Goal: Task Accomplishment & Management: Use online tool/utility

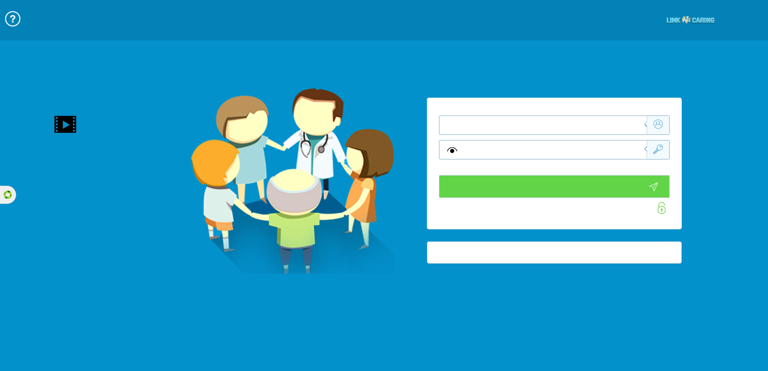
type input "התחבר עכשיו"
type input "עדיין לא? צור חשבון!"
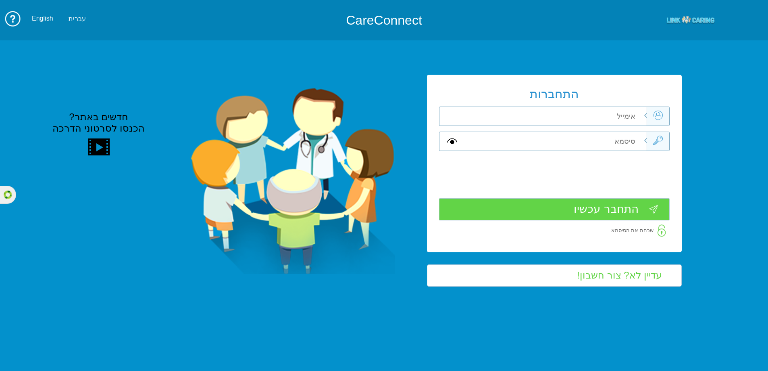
click at [623, 146] on input "text" at bounding box center [556, 141] width 182 height 19
click at [633, 121] on input "text" at bounding box center [556, 116] width 182 height 19
paste input "https://israel.linkcaring.com/AnonymousPages/PrivateClinics/LoginPage.aspx"
type input "https://israel.linkcaring.com/AnonymousPages/PrivateClinics/LoginPage.aspx"
click at [611, 139] on input "text" at bounding box center [556, 141] width 182 height 19
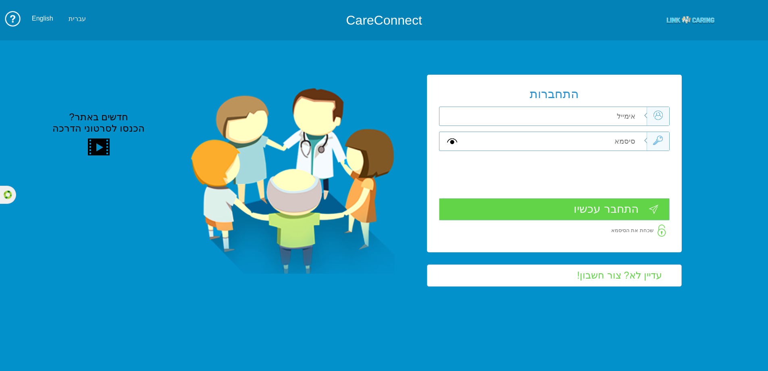
type input "מ"
click at [616, 120] on input "text" at bounding box center [556, 116] width 182 height 19
type input "ת"
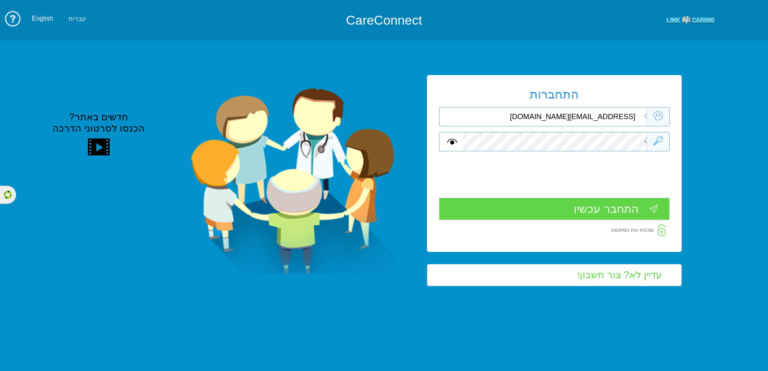
click at [589, 211] on input "התחבר עכשיו" at bounding box center [554, 209] width 231 height 22
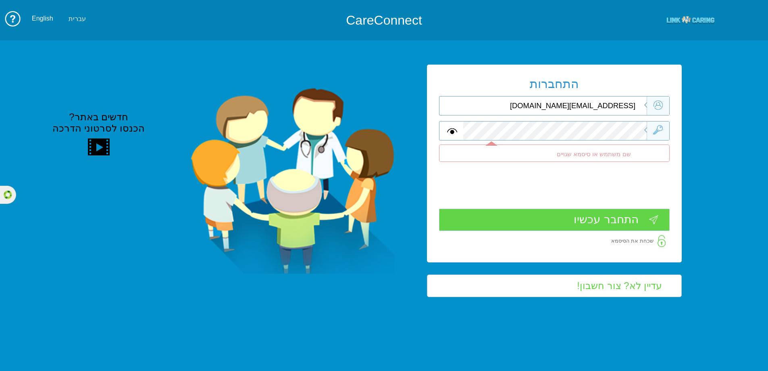
click at [587, 108] on input "clinic1@yopmail.com" at bounding box center [556, 105] width 182 height 19
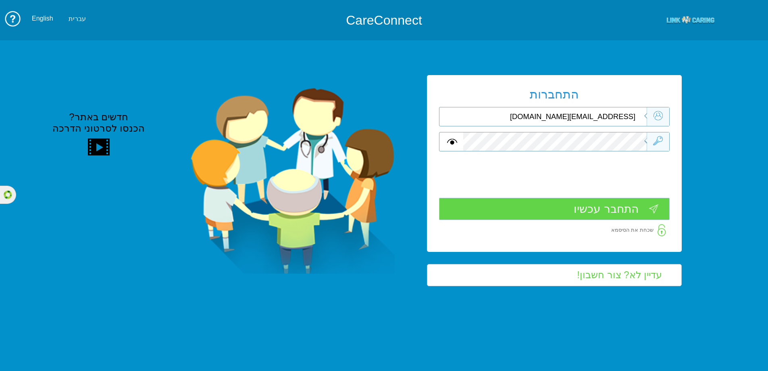
click at [559, 207] on input "התחבר עכשיו" at bounding box center [554, 209] width 231 height 22
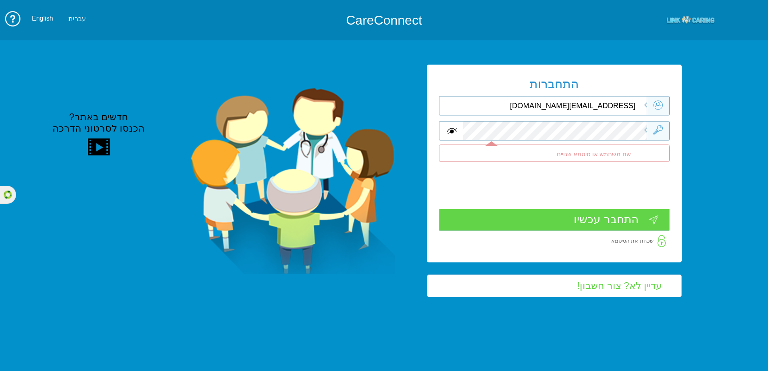
click at [455, 135] on span at bounding box center [452, 130] width 10 height 9
click at [541, 215] on input "התחבר עכשיו" at bounding box center [554, 220] width 231 height 22
click at [588, 106] on input "clinic11@yopmail.com" at bounding box center [556, 105] width 182 height 19
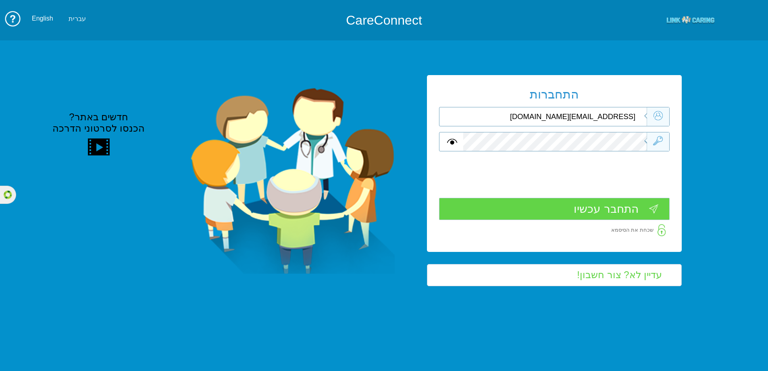
click at [588, 205] on input "התחבר עכשיו" at bounding box center [554, 209] width 231 height 22
click at [599, 202] on input "התחבר עכשיו" at bounding box center [554, 209] width 231 height 22
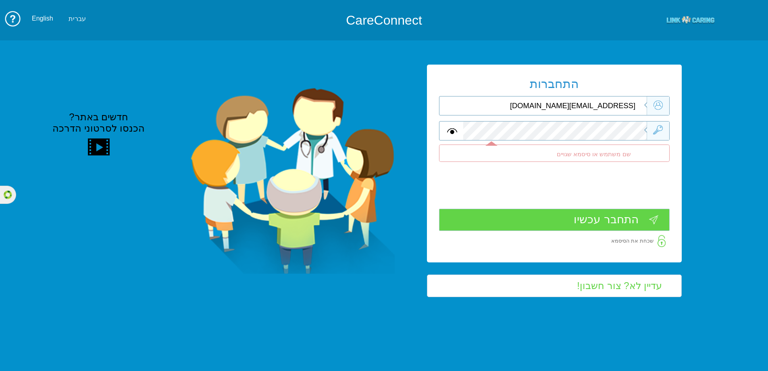
click at [587, 109] on input "clinic1@yopmail.com" at bounding box center [556, 105] width 182 height 19
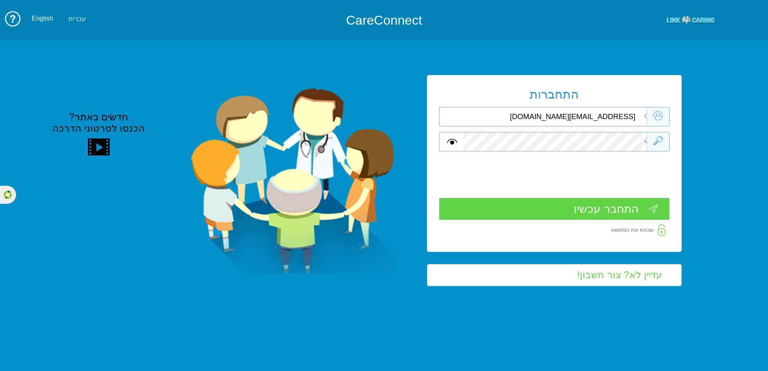
type input "clinic11@yopmail.com"
click at [592, 208] on input "התחבר עכשיו" at bounding box center [554, 209] width 231 height 22
click at [558, 215] on input "התחבר עכשיו" at bounding box center [554, 209] width 231 height 22
click at [584, 213] on input "התחבר עכשיו" at bounding box center [554, 209] width 231 height 22
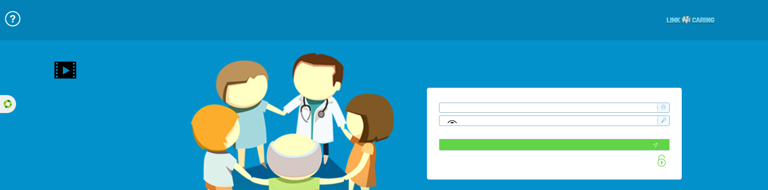
type input "התחבר עכשיו"
type input "עדיין לא? צור חשבון!"
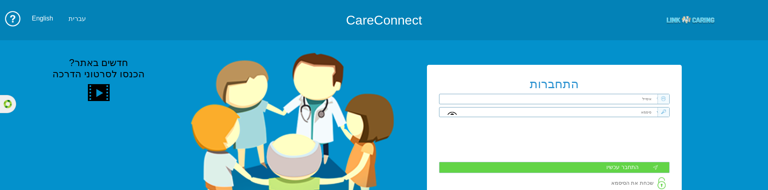
click at [628, 114] on input "text" at bounding box center [567, 113] width 182 height 10
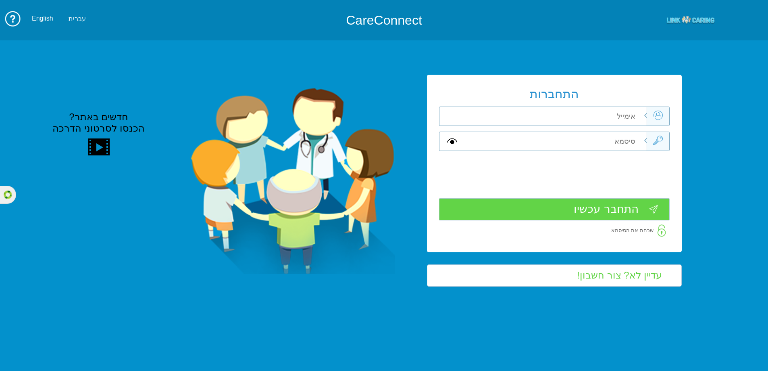
click at [628, 114] on input "text" at bounding box center [556, 116] width 182 height 19
click at [627, 136] on input "text" at bounding box center [556, 141] width 182 height 19
type input "kj"
click at [613, 115] on input "text" at bounding box center [556, 116] width 182 height 19
type input "clinic11@yopmail.com"
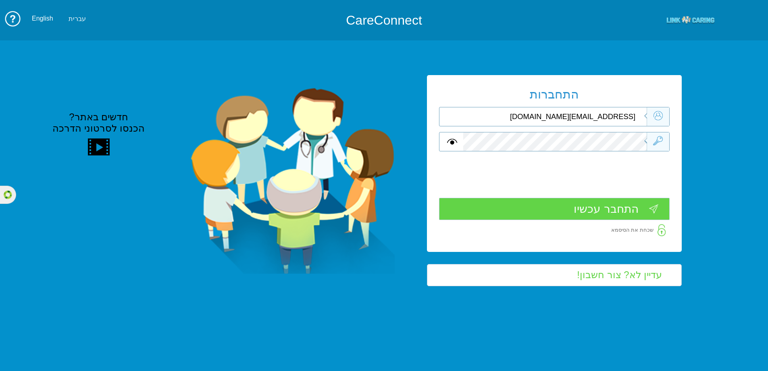
click at [587, 190] on input "התחבר עכשיו" at bounding box center [554, 209] width 231 height 22
click at [608, 190] on input "התחבר עכשיו" at bounding box center [554, 209] width 231 height 22
click at [581, 121] on input "clinic11@yopmail.com" at bounding box center [556, 116] width 182 height 19
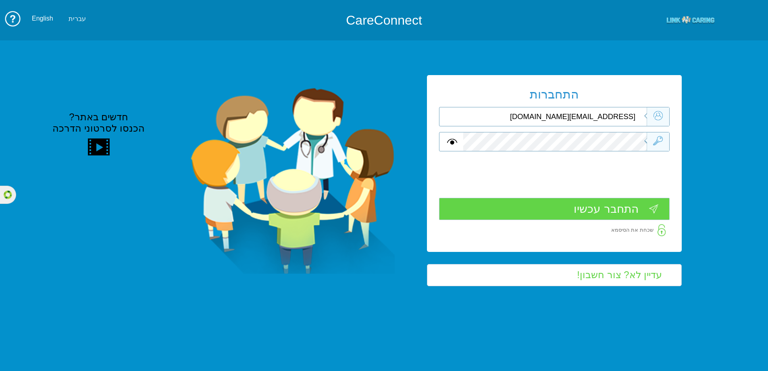
click at [582, 118] on input "clinic11@yopmail.com" at bounding box center [556, 116] width 182 height 19
click at [454, 140] on span at bounding box center [452, 141] width 10 height 9
click at [453, 146] on div at bounding box center [554, 141] width 231 height 19
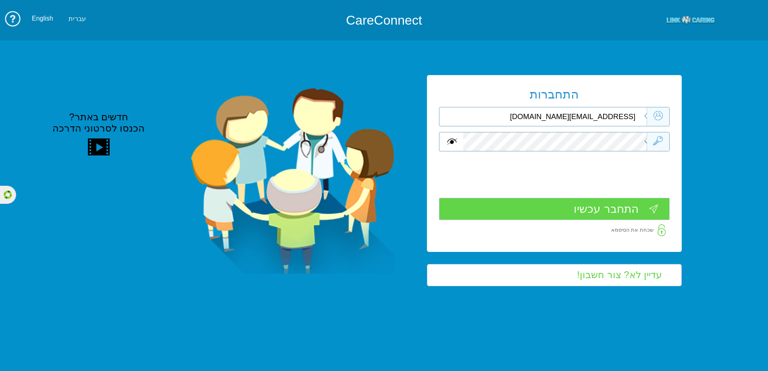
click at [453, 140] on span at bounding box center [452, 141] width 10 height 9
click at [458, 140] on div at bounding box center [554, 141] width 231 height 19
click at [452, 141] on span at bounding box center [452, 141] width 10 height 9
click at [595, 190] on input "התחבר עכשיו" at bounding box center [554, 209] width 231 height 22
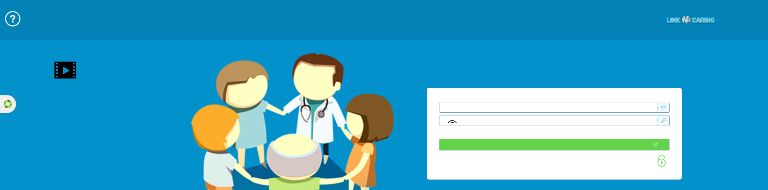
type input "התחבר עכשיו"
type input "עדיין לא? צור חשבון!"
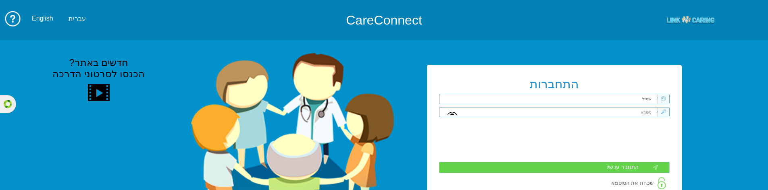
click at [353, 150] on img at bounding box center [292, 145] width 204 height 186
click at [627, 102] on input "text" at bounding box center [567, 99] width 182 height 10
click at [626, 112] on input "text" at bounding box center [567, 113] width 182 height 10
type input "k"
click at [647, 98] on input "text" at bounding box center [567, 99] width 182 height 10
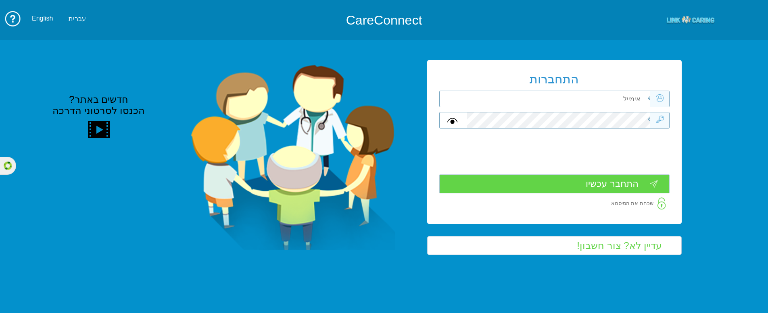
click at [637, 96] on input "text" at bounding box center [559, 99] width 182 height 16
type input "C"
type input "clinic1@yopmail.com"
click at [614, 183] on input "התחבר עכשיו" at bounding box center [554, 184] width 230 height 19
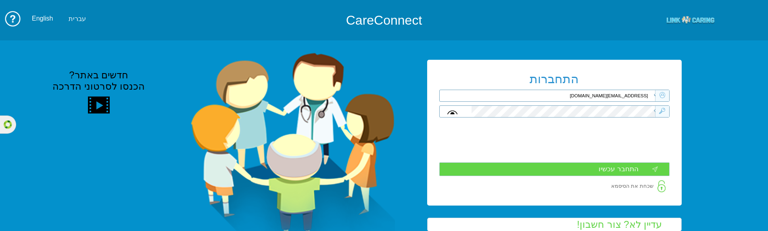
click at [628, 96] on input "clinic1@yopmail.com" at bounding box center [564, 96] width 182 height 12
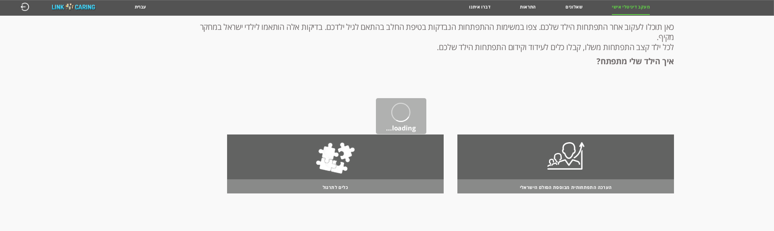
click at [27, 6] on input "button" at bounding box center [25, 9] width 9 height 15
type input "כן"
type input "לא"
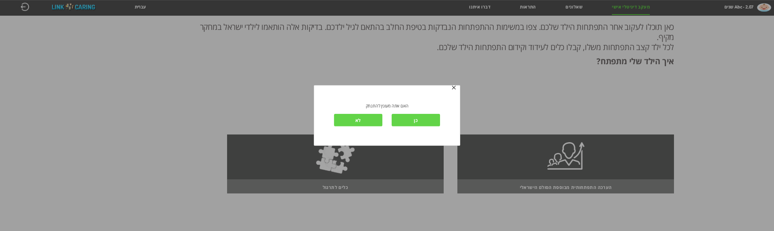
click at [408, 122] on input "כן" at bounding box center [416, 120] width 48 height 12
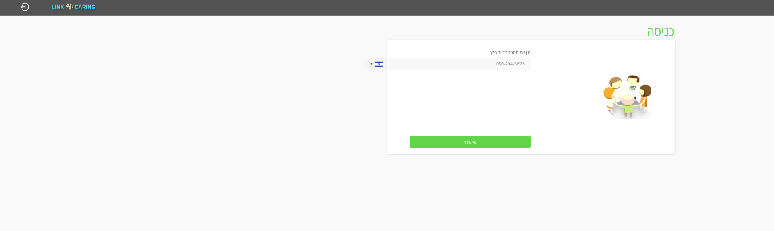
click at [517, 67] on input "tel" at bounding box center [447, 64] width 167 height 12
paste input "0533115537"
type input "0533115537"
click at [466, 140] on input "אישור" at bounding box center [470, 142] width 121 height 12
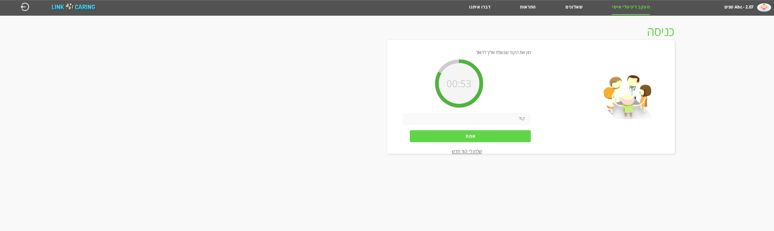
click at [23, 6] on input "button" at bounding box center [25, 9] width 9 height 15
click at [23, 7] on input "button" at bounding box center [25, 9] width 9 height 15
click at [27, 8] on input "button" at bounding box center [25, 9] width 9 height 15
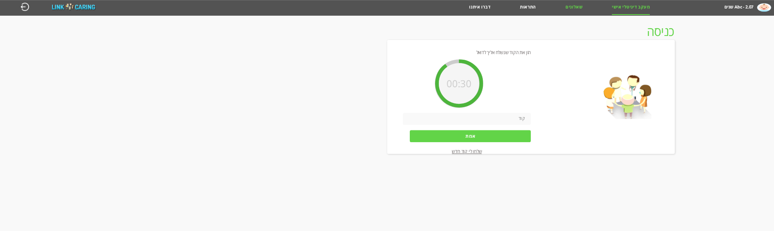
click at [21, 2] on input "button" at bounding box center [25, 9] width 9 height 15
click at [25, 9] on input "button" at bounding box center [25, 9] width 9 height 15
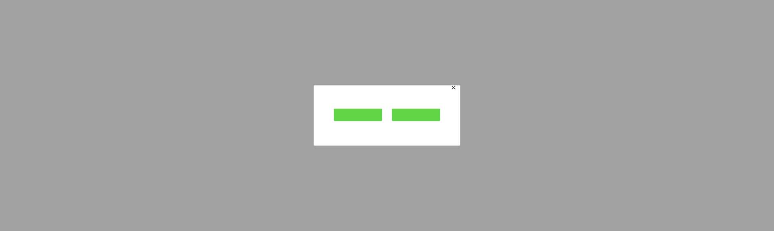
type input "כן"
type input "עוד לא"
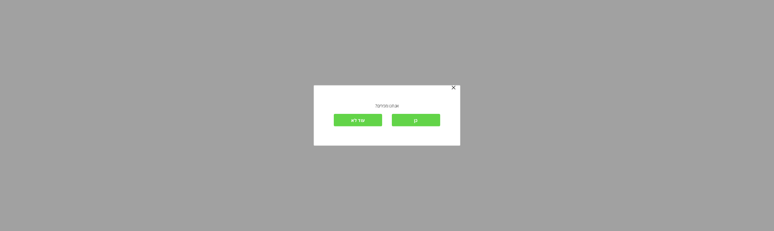
click at [411, 121] on input "כן" at bounding box center [416, 120] width 48 height 12
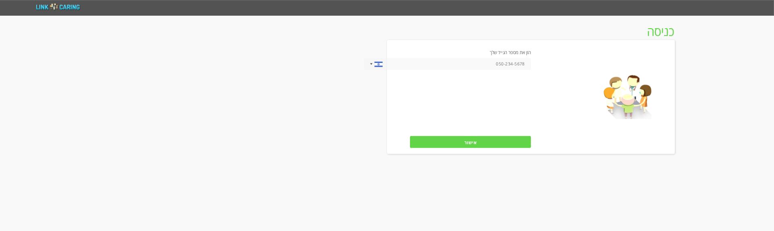
click at [505, 62] on input "tel" at bounding box center [447, 64] width 167 height 12
paste input "0533115537"
type input "0533115537"
click at [445, 142] on input "אישור" at bounding box center [470, 142] width 121 height 12
